Goal: Navigation & Orientation: Go to known website

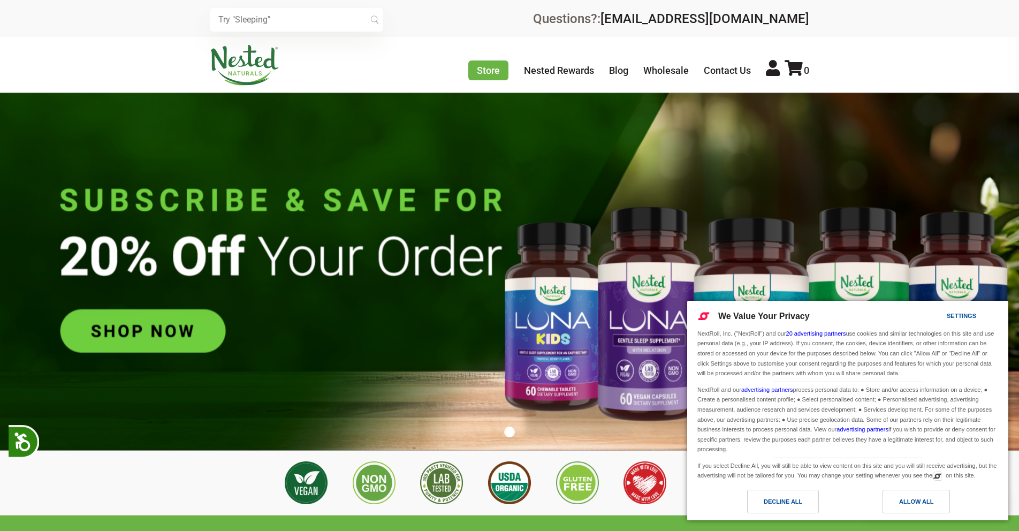
scroll to position [0, 376]
